Goal: Task Accomplishment & Management: Use online tool/utility

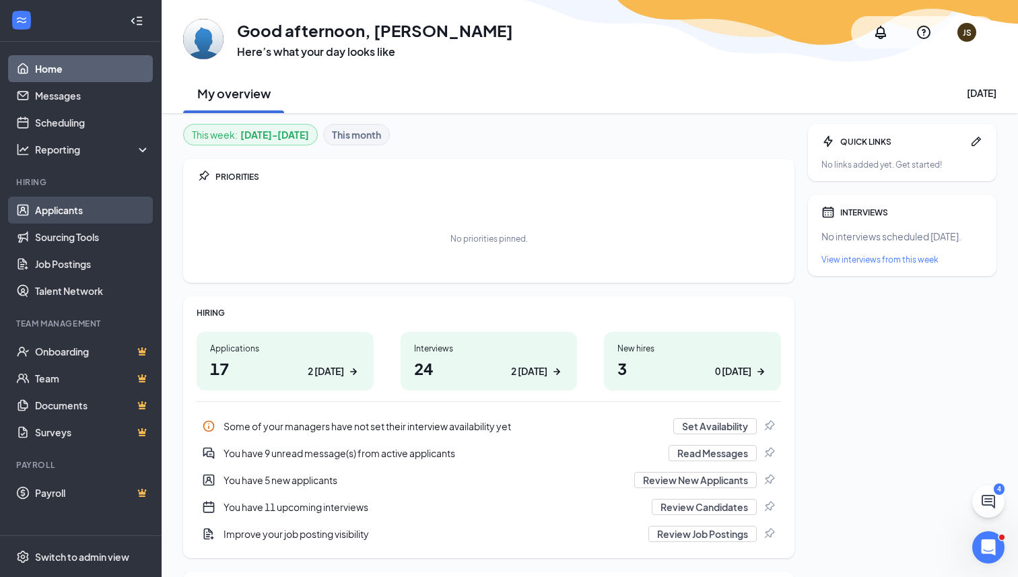
click at [51, 215] on link "Applicants" at bounding box center [92, 210] width 115 height 27
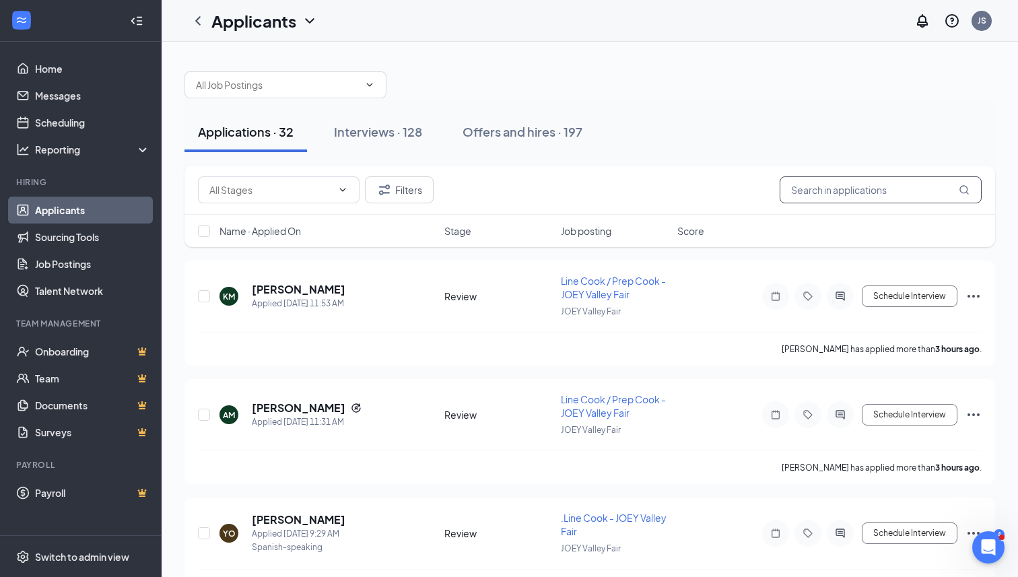
click at [898, 188] on input "text" at bounding box center [881, 189] width 202 height 27
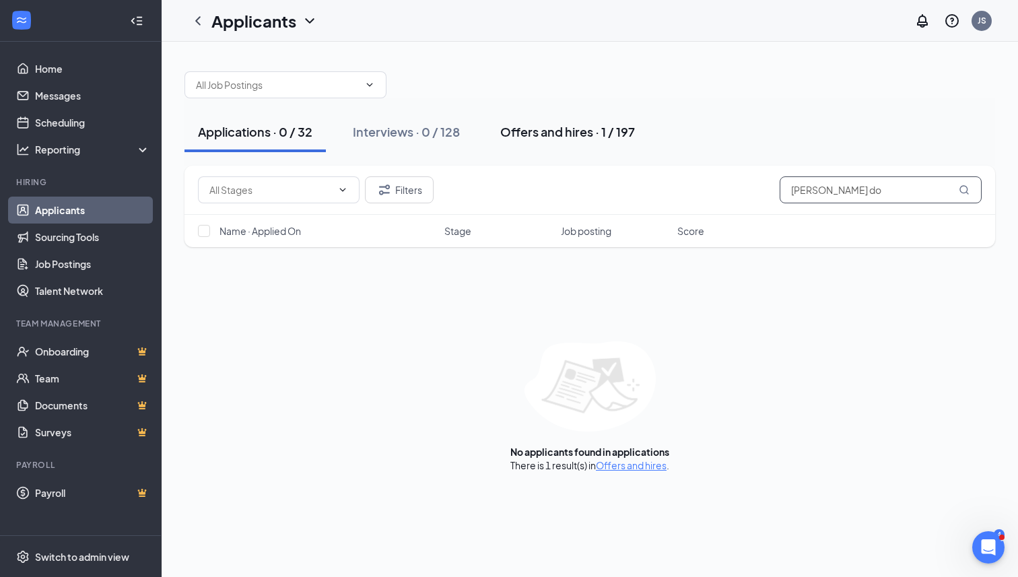
type input "[PERSON_NAME] do"
click at [576, 139] on div "Offers and hires · 1 / 197" at bounding box center [567, 131] width 135 height 17
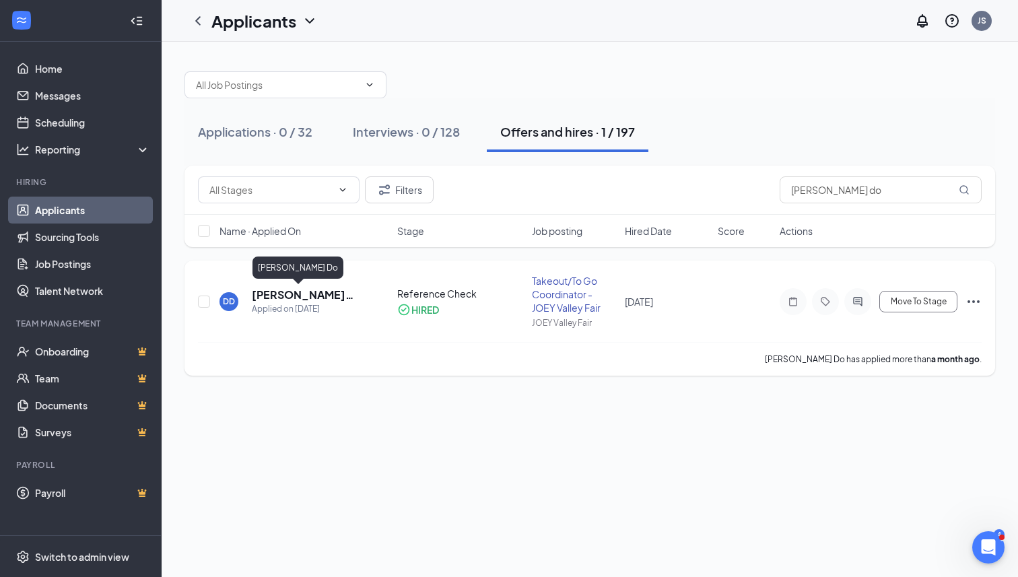
click at [276, 295] on h5 "[PERSON_NAME] Do" at bounding box center [306, 295] width 109 height 15
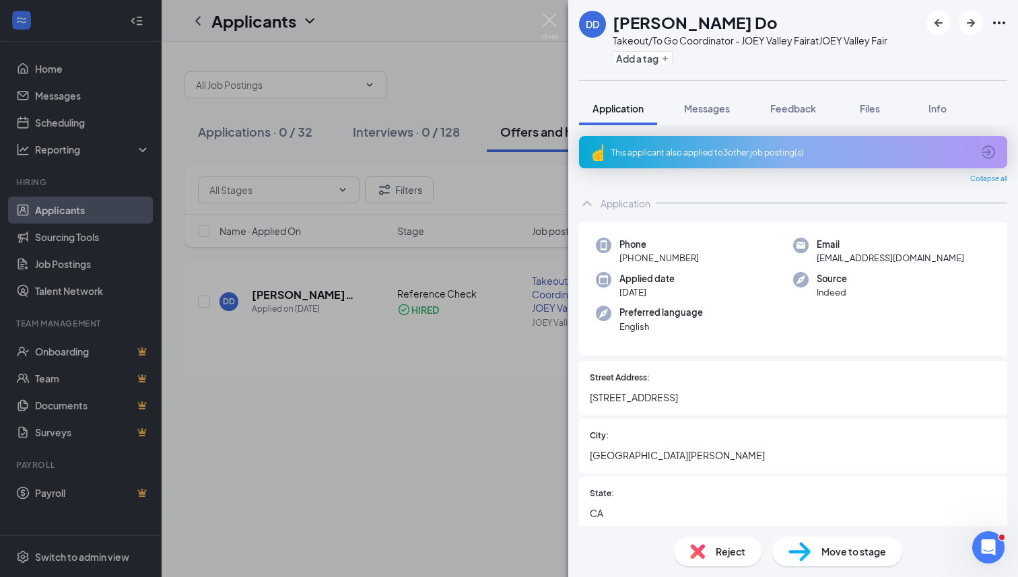
click at [549, 11] on div "[PERSON_NAME] Do Takeout/To Go Coordinator - JOEY Valley Fair at JOEY Valley Fa…" at bounding box center [509, 288] width 1018 height 577
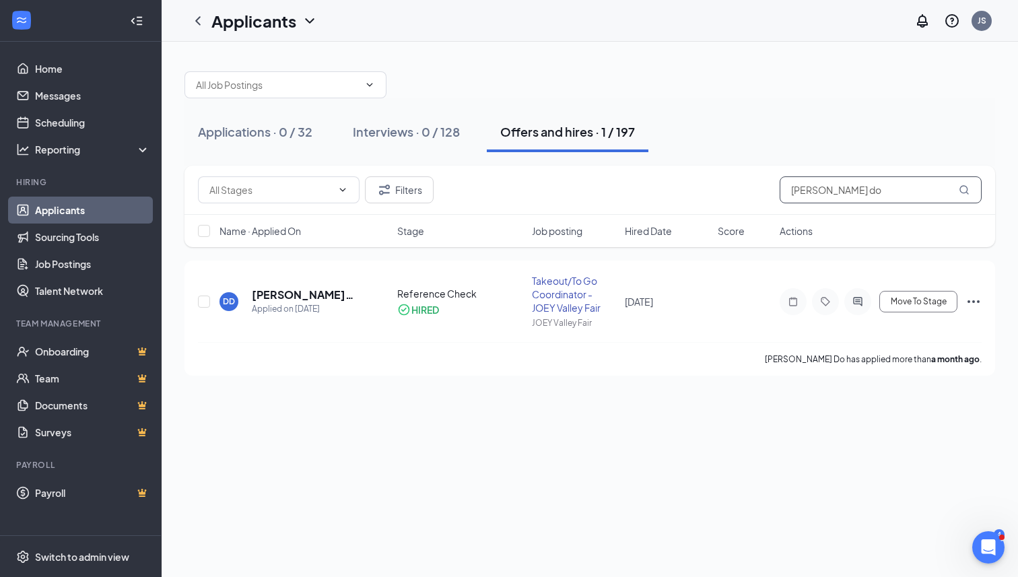
click at [849, 189] on input "[PERSON_NAME] do" at bounding box center [881, 189] width 202 height 27
type input "d"
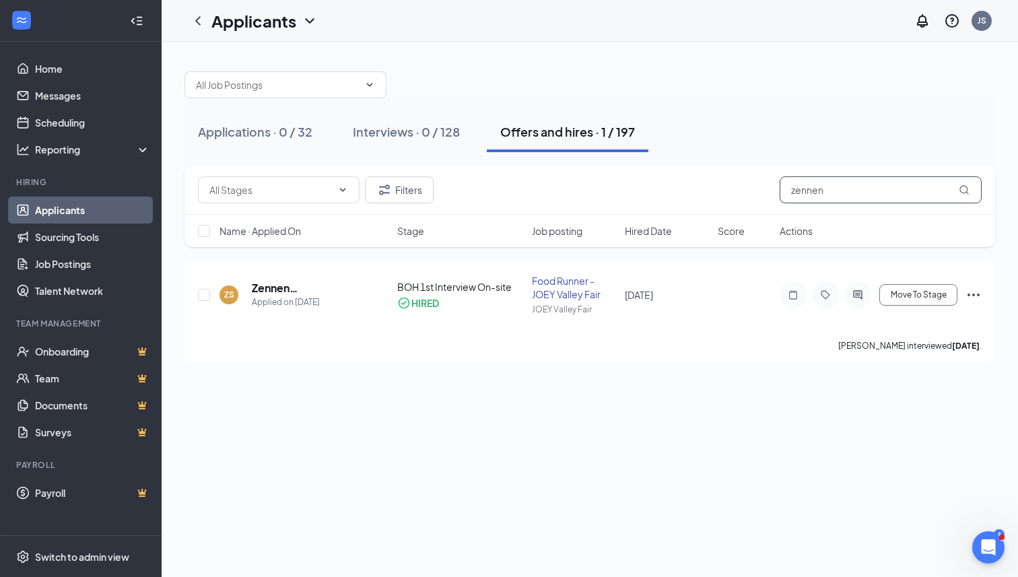
type input "zennen"
